Goal: Task Accomplishment & Management: Manage account settings

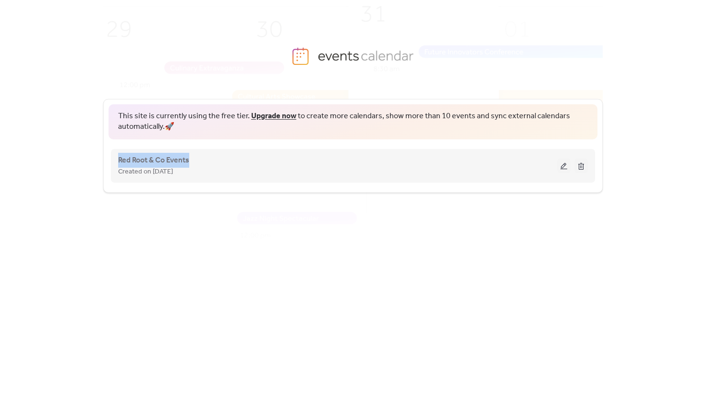
drag, startPoint x: 198, startPoint y: 161, endPoint x: 113, endPoint y: 161, distance: 84.1
click at [118, 161] on div "Red Root & Co Events Created on [DATE]" at bounding box center [353, 166] width 470 height 38
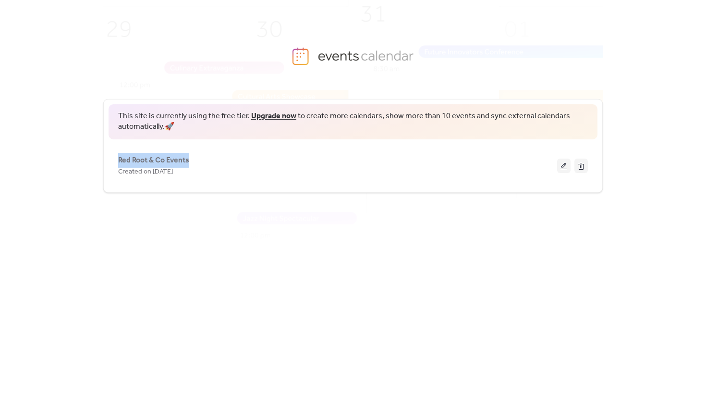
copy span "Red Root & Co Events"
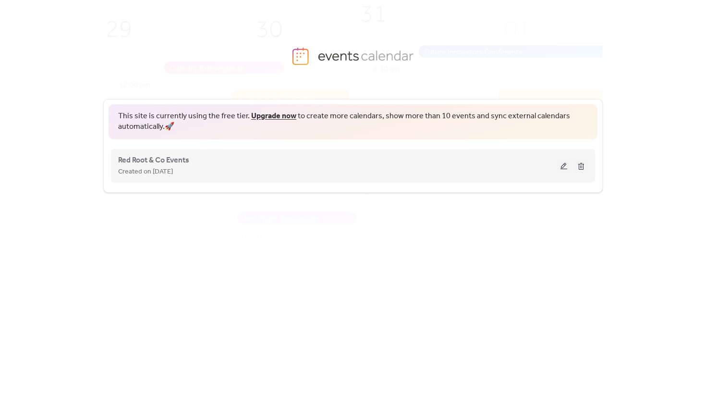
click at [164, 151] on div "Red Root & Co Events Created on [DATE]" at bounding box center [353, 166] width 470 height 38
click at [160, 161] on span "Red Root & Co Events" at bounding box center [153, 161] width 71 height 12
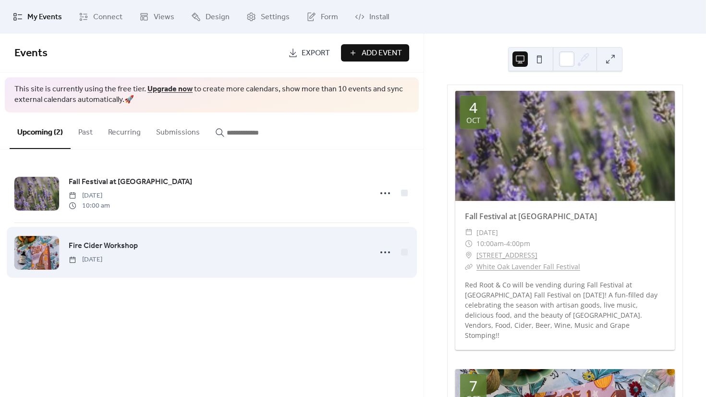
click at [122, 245] on span "Fire Cider Workshop" at bounding box center [103, 246] width 69 height 12
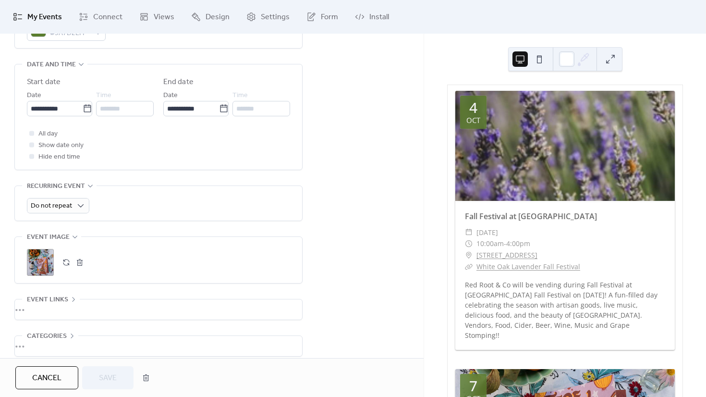
scroll to position [349, 0]
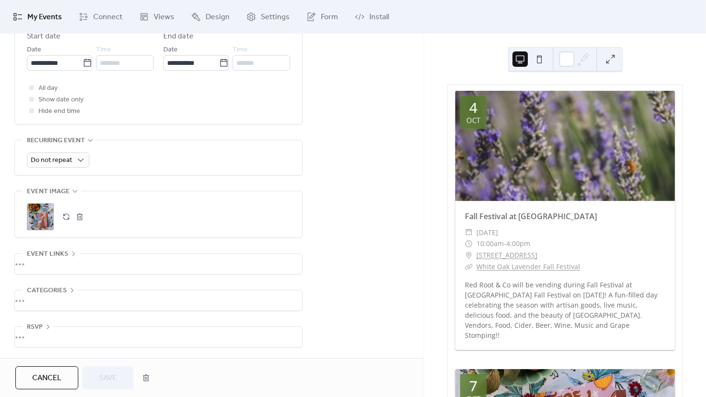
click at [72, 254] on div "•••" at bounding box center [158, 264] width 287 height 20
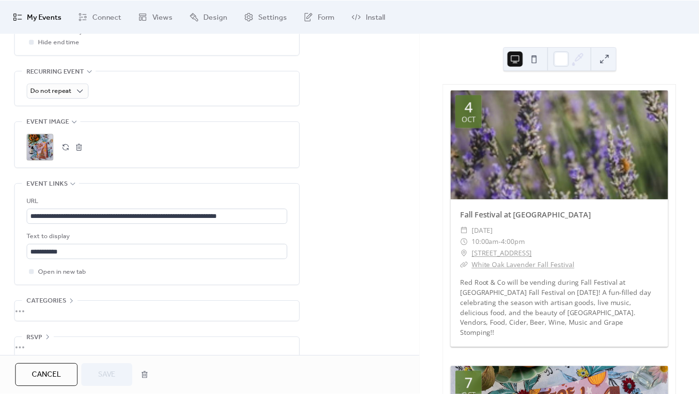
scroll to position [416, 0]
